Goal: Task Accomplishment & Management: Complete application form

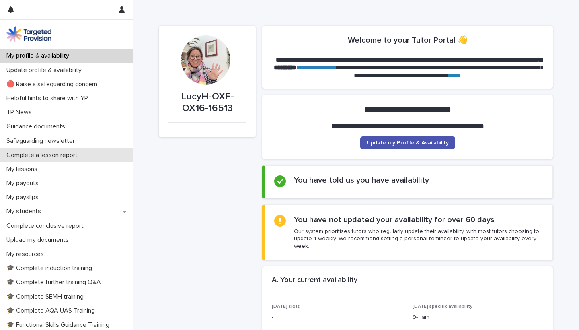
click at [57, 156] on p "Complete a lesson report" at bounding box center [43, 155] width 81 height 8
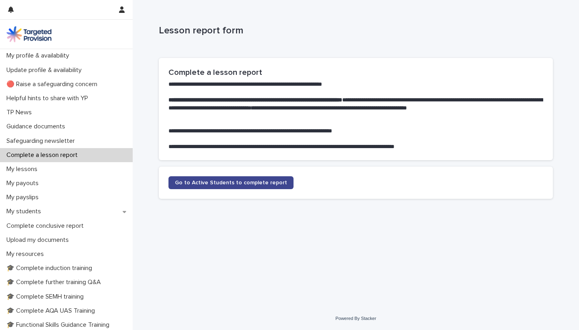
click at [203, 180] on span "Go to Active Students to complete report" at bounding box center [231, 183] width 112 height 6
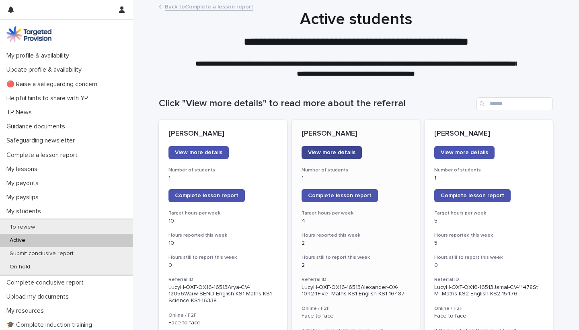
click at [330, 151] on span "View more details" at bounding box center [331, 152] width 47 height 6
click at [341, 194] on span "Complete lesson report" at bounding box center [339, 195] width 63 height 6
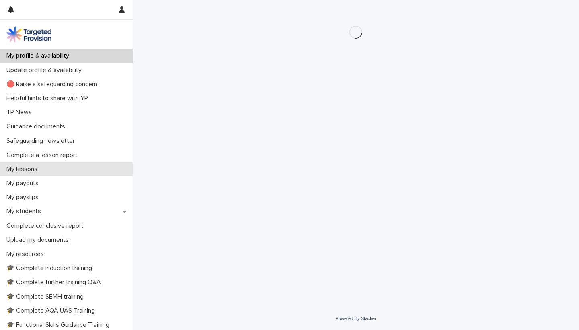
click at [36, 168] on p "My lessons" at bounding box center [23, 169] width 41 height 8
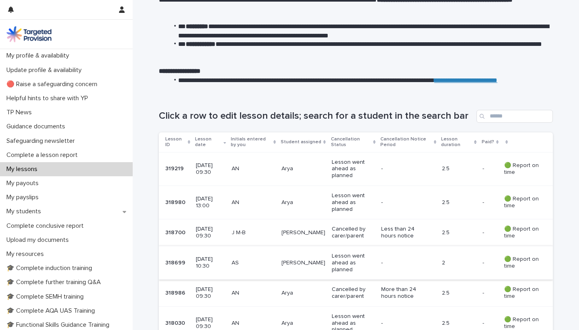
scroll to position [60, 0]
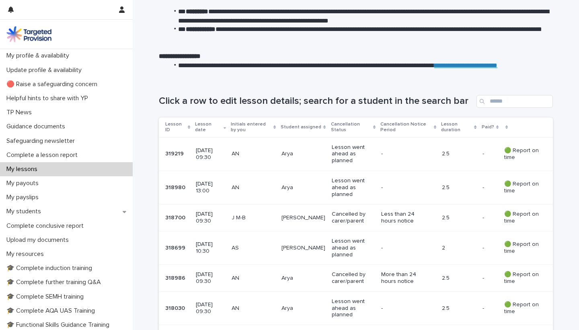
click at [344, 242] on p "Lesson went ahead as planned" at bounding box center [353, 247] width 43 height 20
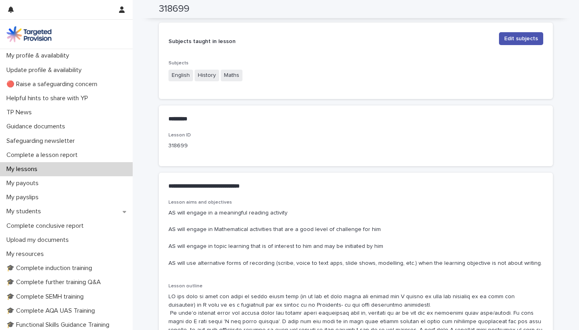
scroll to position [323, 0]
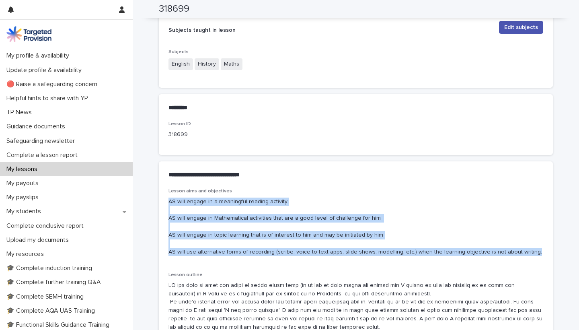
drag, startPoint x: 169, startPoint y: 197, endPoint x: 194, endPoint y: 260, distance: 67.1
click at [194, 260] on div "Lesson aims and objectives AS will engage in a meaningful reading activity AS w…" at bounding box center [355, 304] width 375 height 233
copy p "AS will engage in a meaningful reading activity AS will engage in Mathematical …"
click at [52, 171] on div "My lessons" at bounding box center [66, 169] width 133 height 14
